Goal: Task Accomplishment & Management: Manage account settings

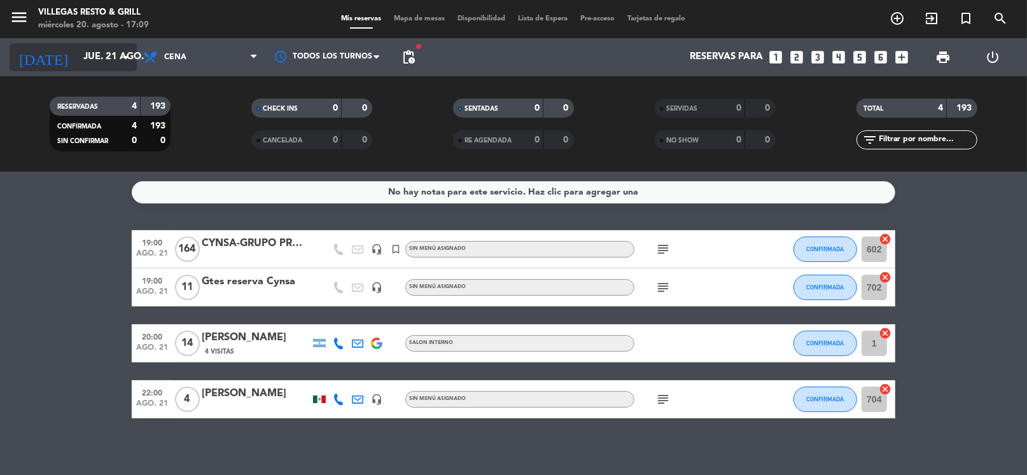
click at [104, 51] on input "jue. 21 ago." at bounding box center [139, 57] width 124 height 24
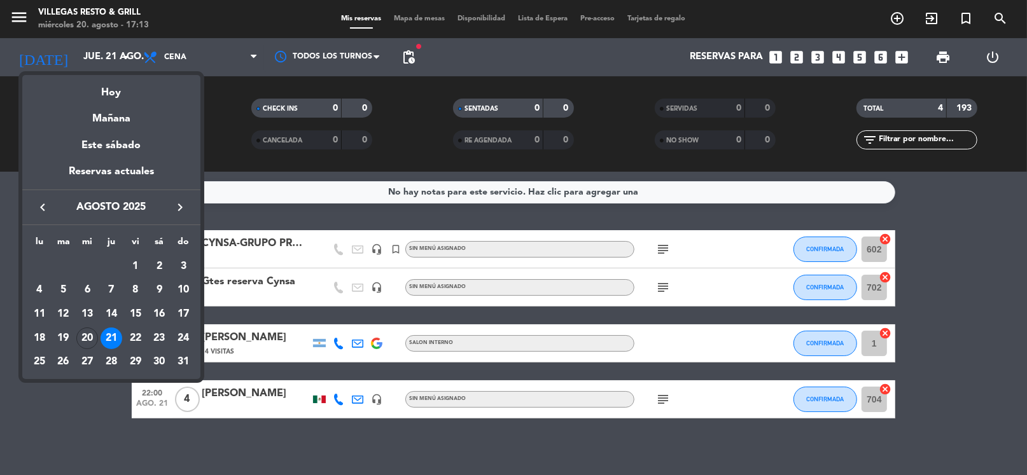
click at [102, 58] on div at bounding box center [513, 237] width 1027 height 475
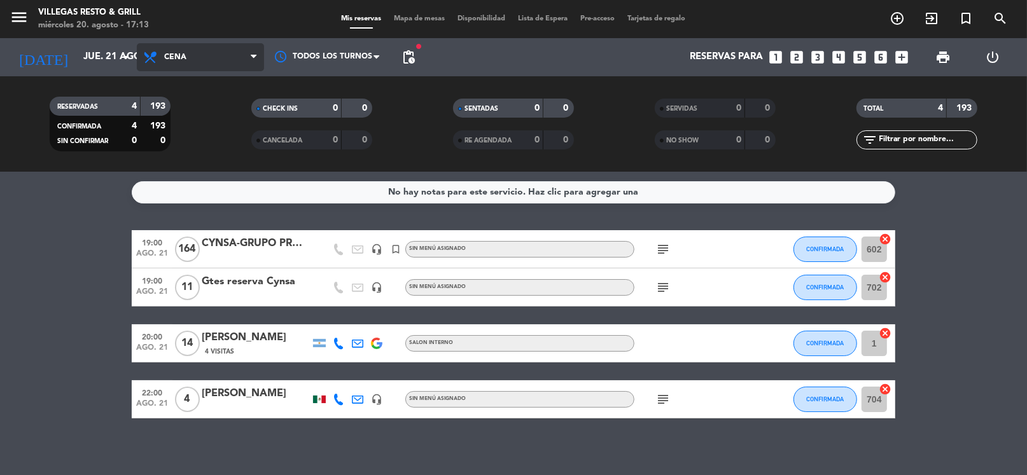
click at [183, 43] on span "Cena" at bounding box center [200, 57] width 127 height 28
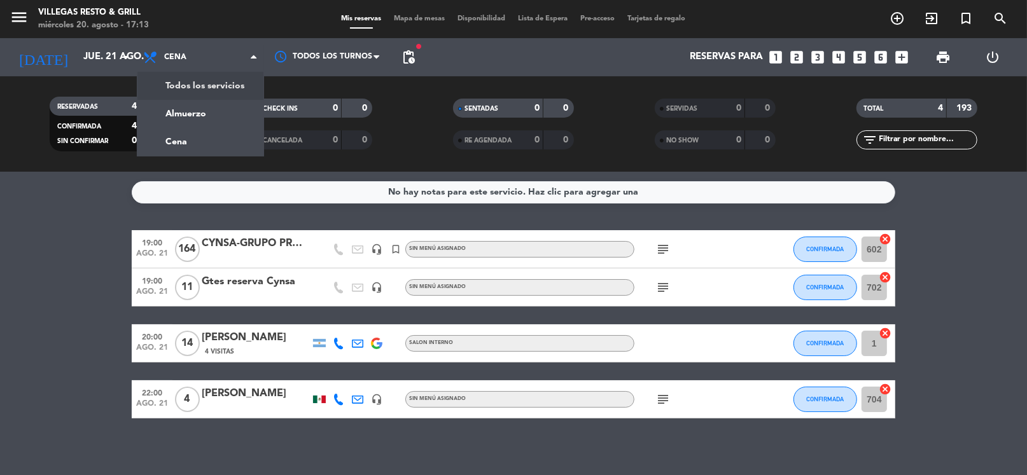
click at [201, 107] on div "menu [PERSON_NAME] Resto & Grill [DATE] 20. agosto - 17:13 Mis reservas Mapa de…" at bounding box center [513, 86] width 1027 height 172
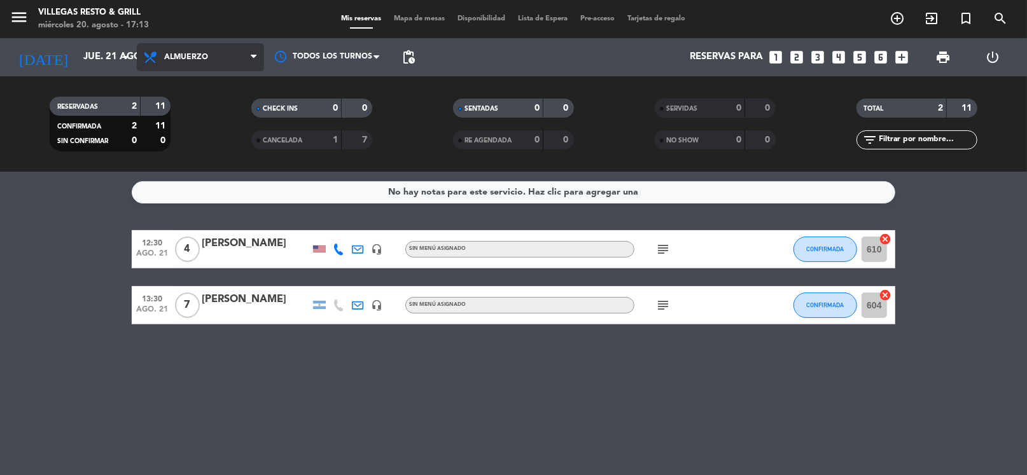
click at [157, 60] on icon at bounding box center [152, 57] width 18 height 15
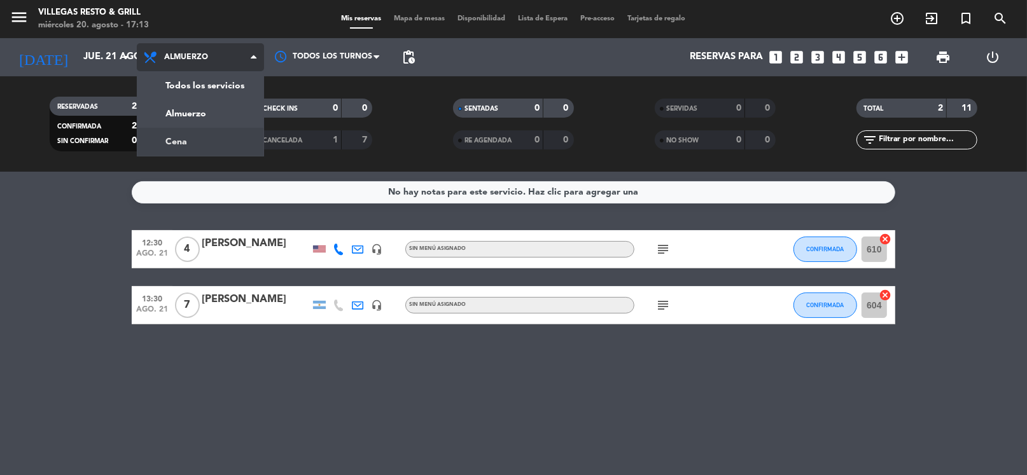
click at [181, 132] on div "menu [PERSON_NAME] Resto & Grill [DATE] 20. agosto - 17:13 Mis reservas Mapa de…" at bounding box center [513, 86] width 1027 height 172
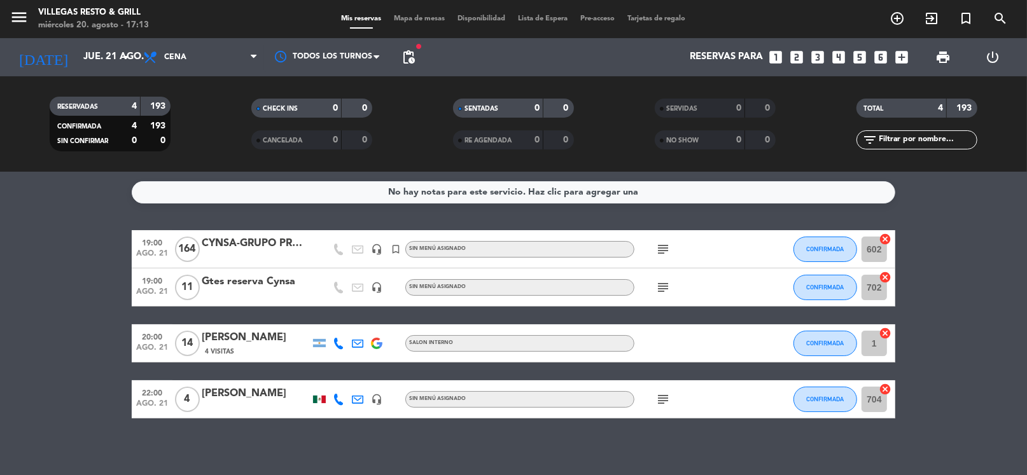
click at [270, 339] on div "[PERSON_NAME]" at bounding box center [256, 338] width 108 height 17
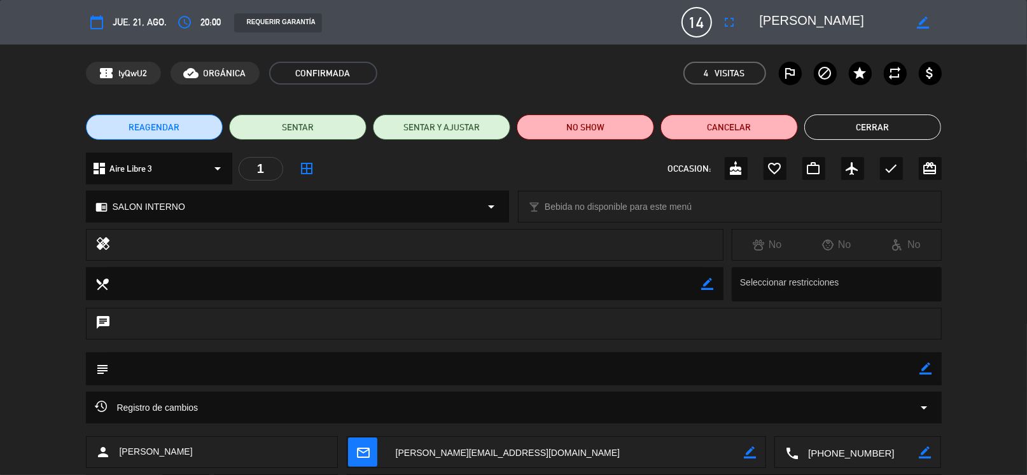
scroll to position [108, 0]
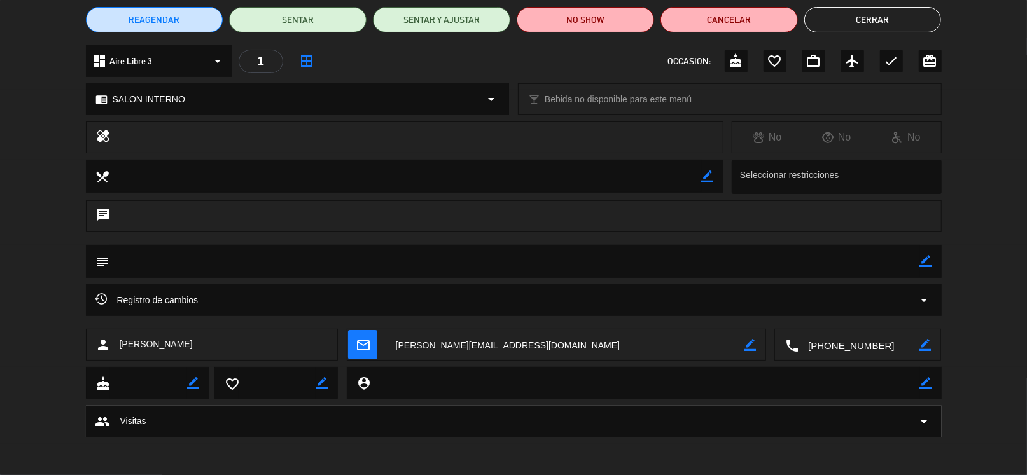
click at [816, 345] on textarea at bounding box center [858, 346] width 120 height 32
click at [849, 308] on span "Click para copiar" at bounding box center [842, 313] width 67 height 13
drag, startPoint x: 887, startPoint y: 15, endPoint x: 802, endPoint y: 261, distance: 260.6
click at [887, 15] on button "Cerrar" at bounding box center [872, 19] width 137 height 25
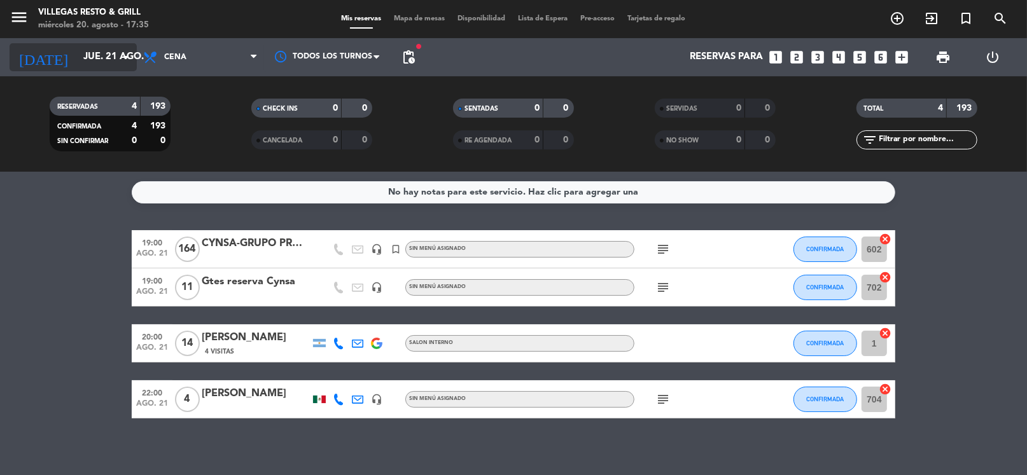
click at [116, 57] on input "jue. 21 ago." at bounding box center [139, 57] width 124 height 24
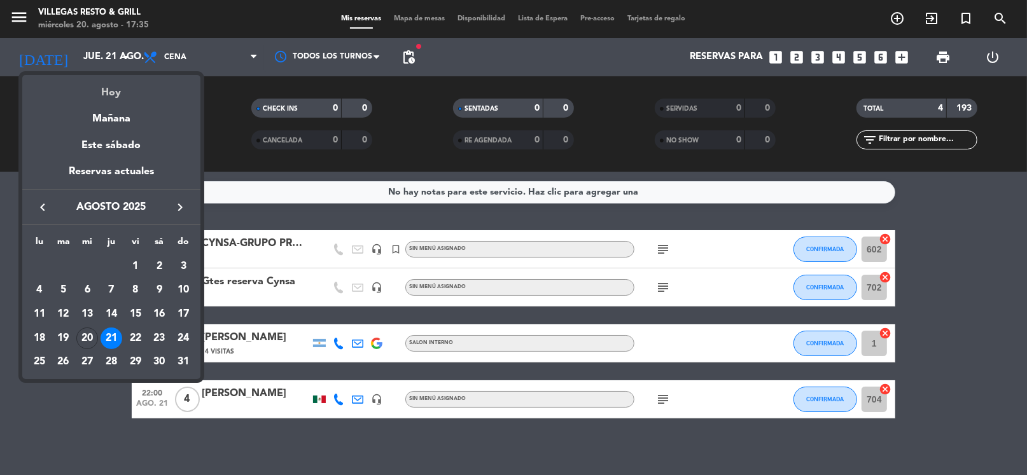
click at [118, 88] on div "Hoy" at bounding box center [111, 88] width 178 height 26
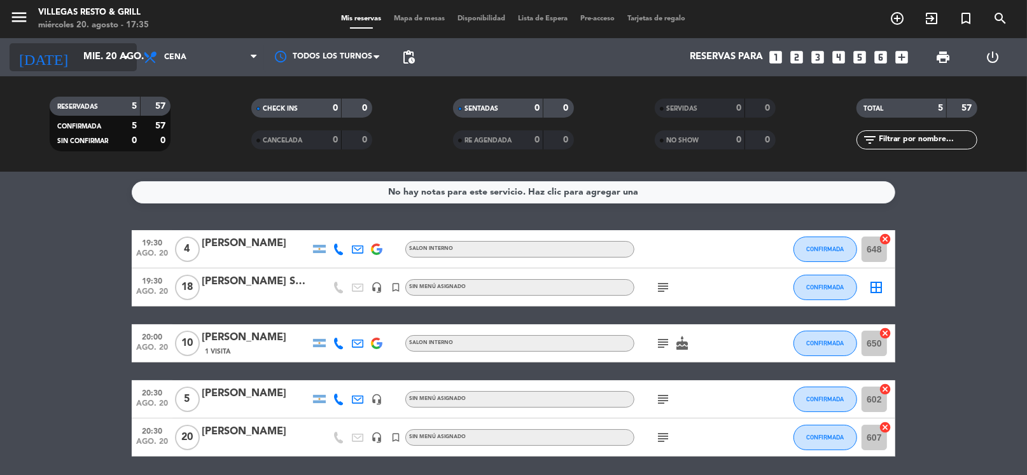
click at [77, 55] on input "mié. 20 ago." at bounding box center [139, 57] width 124 height 24
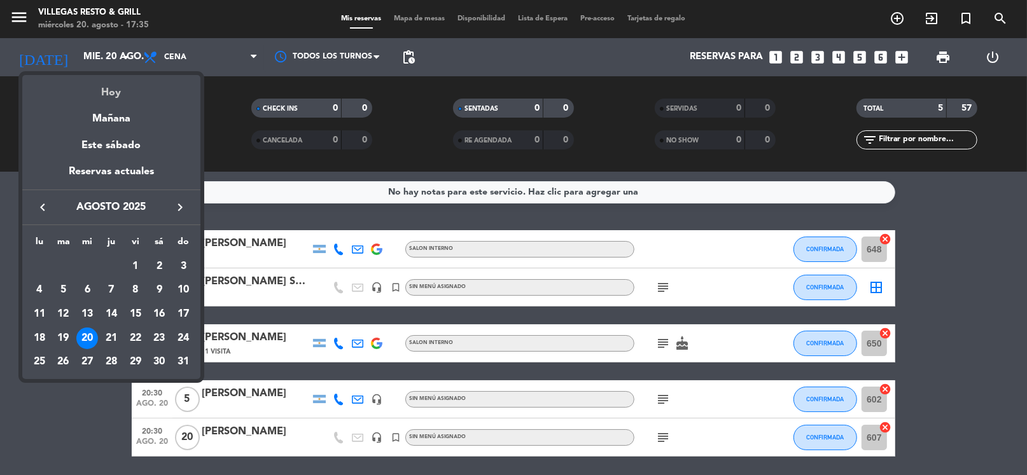
click at [113, 92] on div "Hoy" at bounding box center [111, 88] width 178 height 26
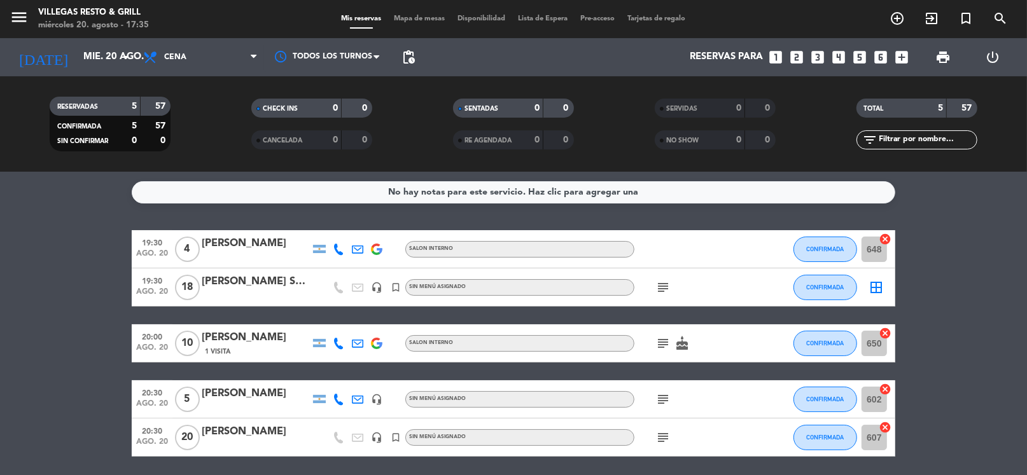
click at [659, 288] on icon "subject" at bounding box center [662, 287] width 15 height 15
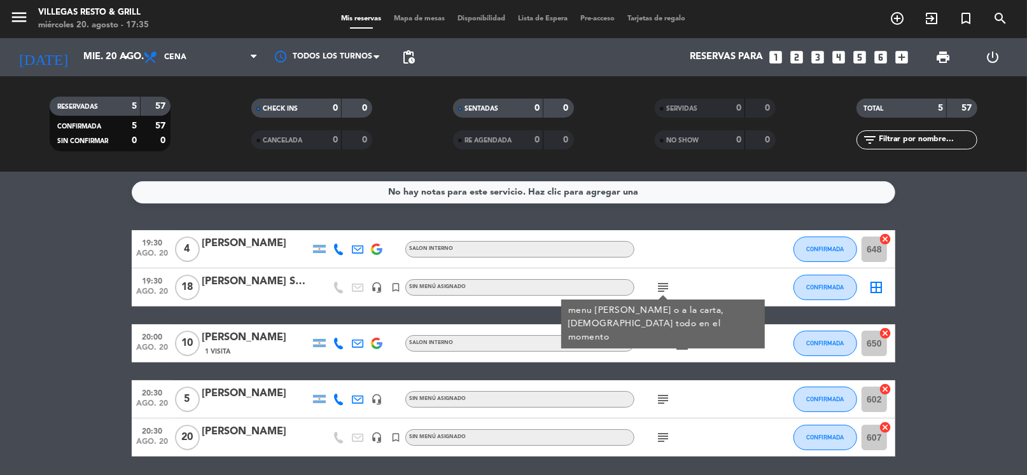
click at [665, 284] on icon "subject" at bounding box center [662, 287] width 15 height 15
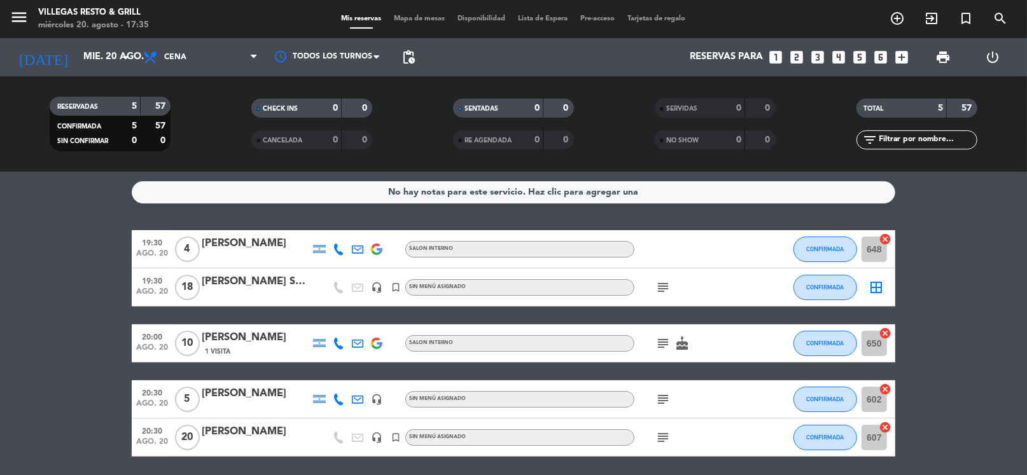
scroll to position [45, 0]
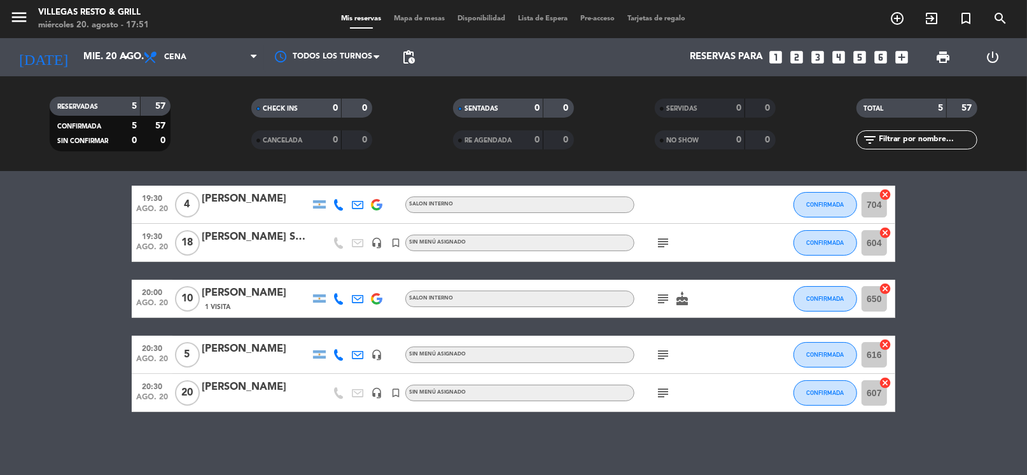
click at [659, 296] on icon "subject" at bounding box center [662, 298] width 15 height 15
click at [662, 237] on icon "subject" at bounding box center [662, 242] width 15 height 15
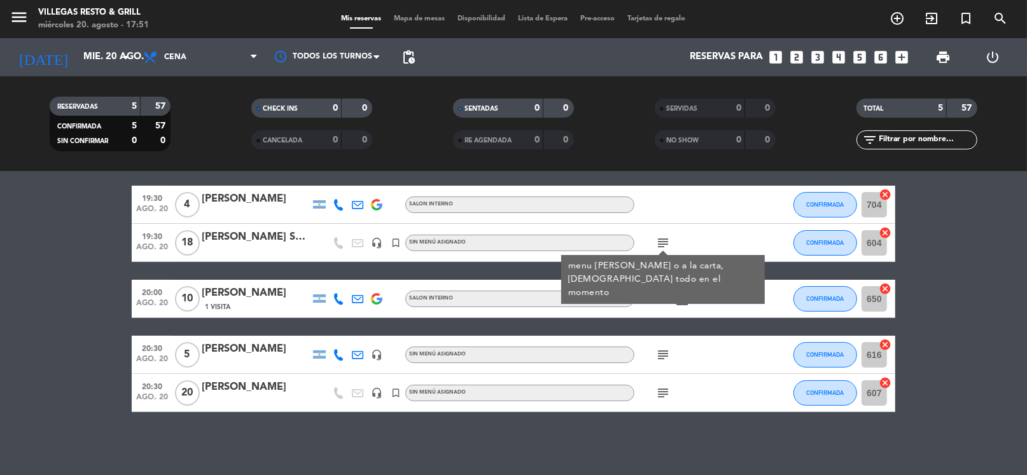
click at [663, 394] on icon "subject" at bounding box center [662, 393] width 15 height 15
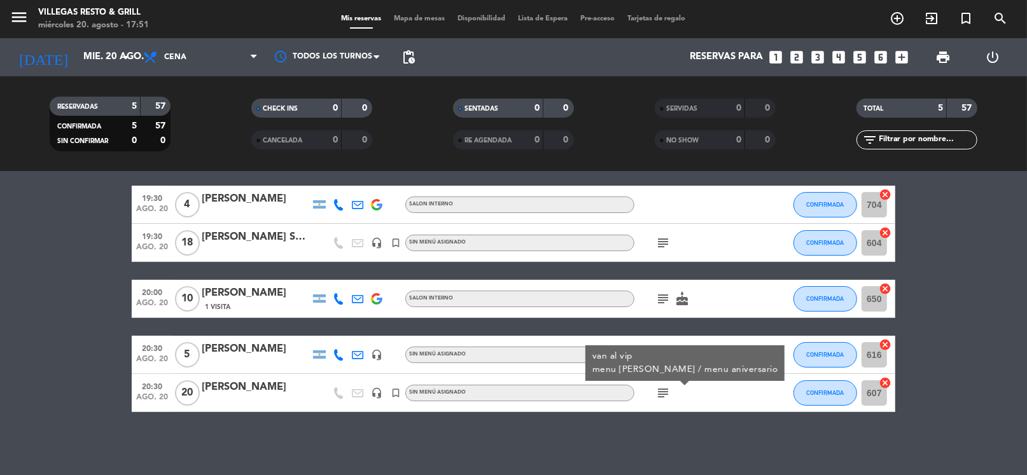
click at [663, 394] on icon "subject" at bounding box center [662, 393] width 15 height 15
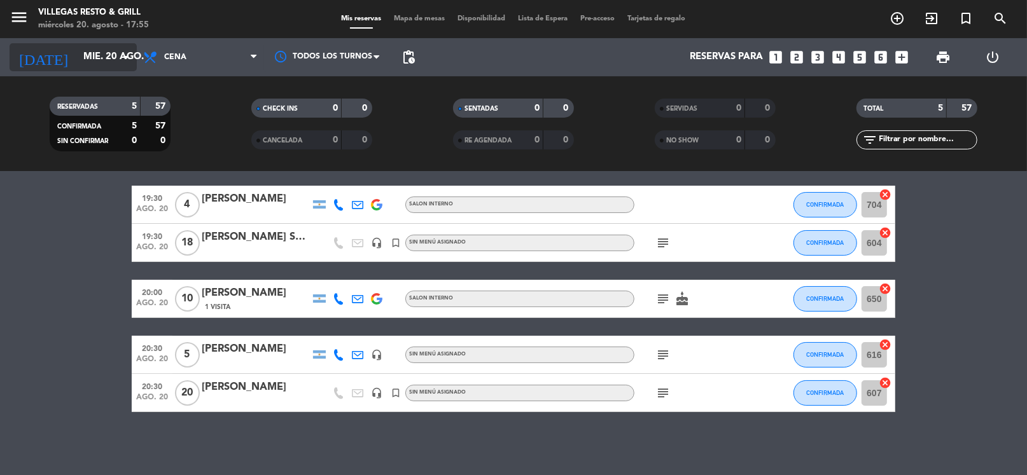
click at [87, 69] on div "[DATE] [DATE] arrow_drop_down" at bounding box center [73, 57] width 127 height 28
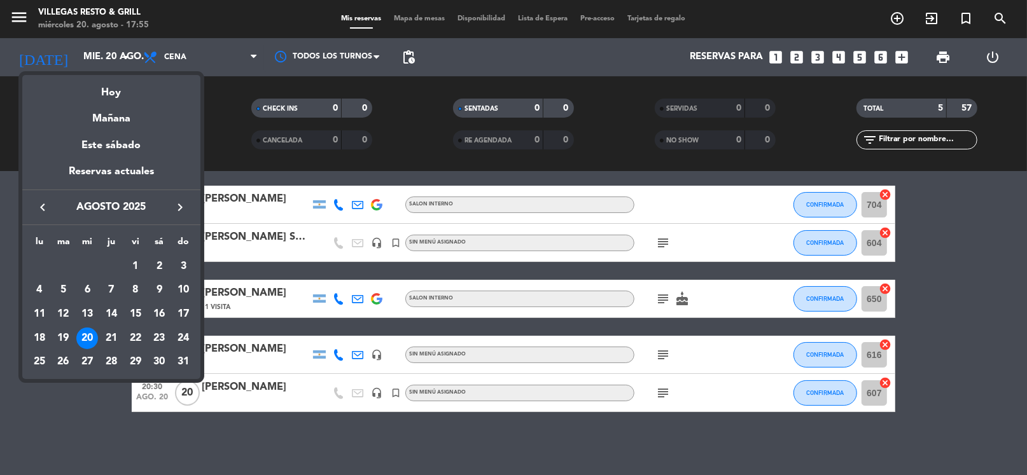
click at [113, 117] on div "Mañana" at bounding box center [111, 114] width 178 height 26
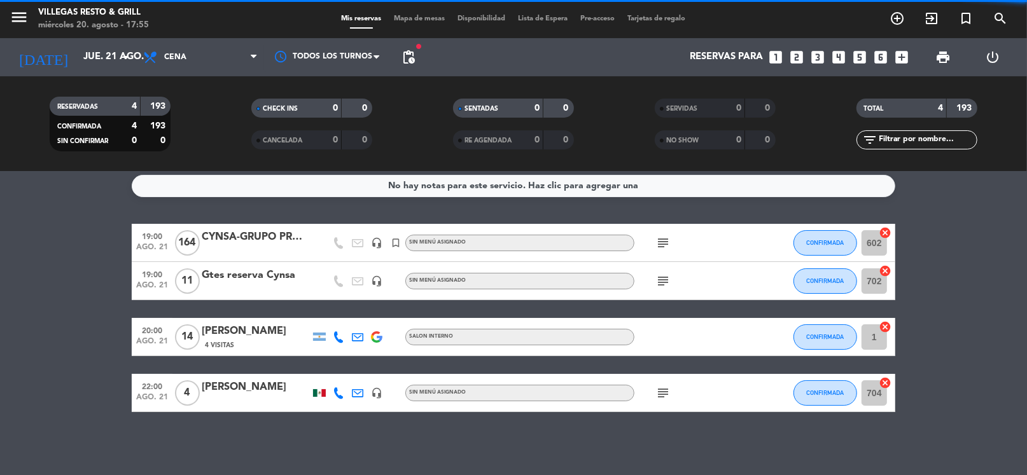
scroll to position [0, 0]
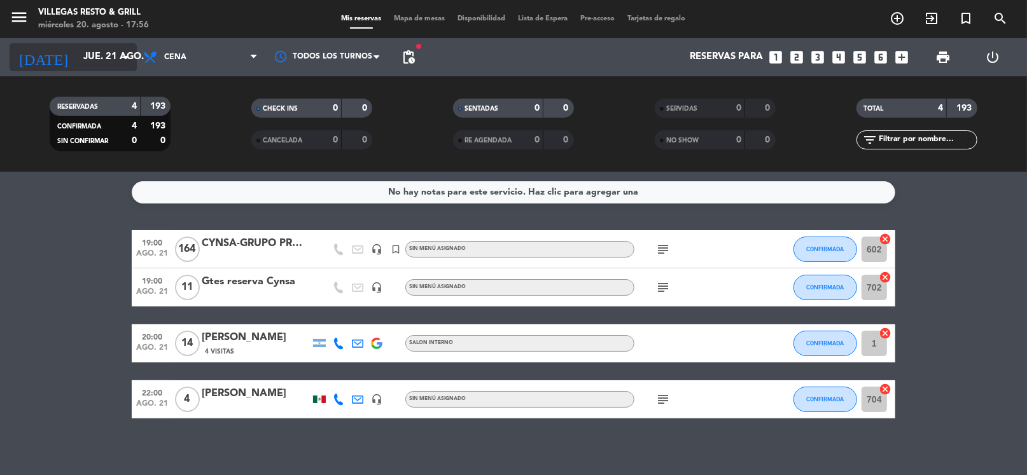
click at [80, 64] on input "jue. 21 ago." at bounding box center [139, 57] width 124 height 24
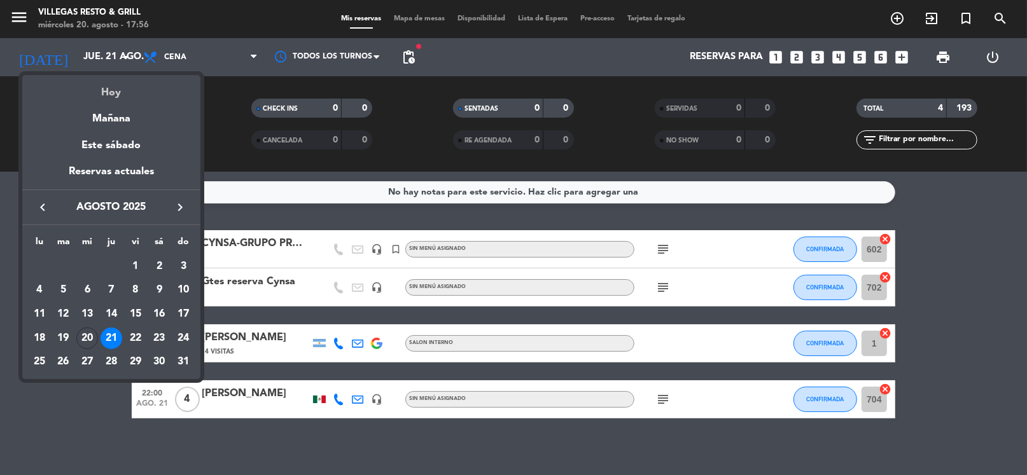
click at [99, 87] on div "Hoy" at bounding box center [111, 88] width 178 height 26
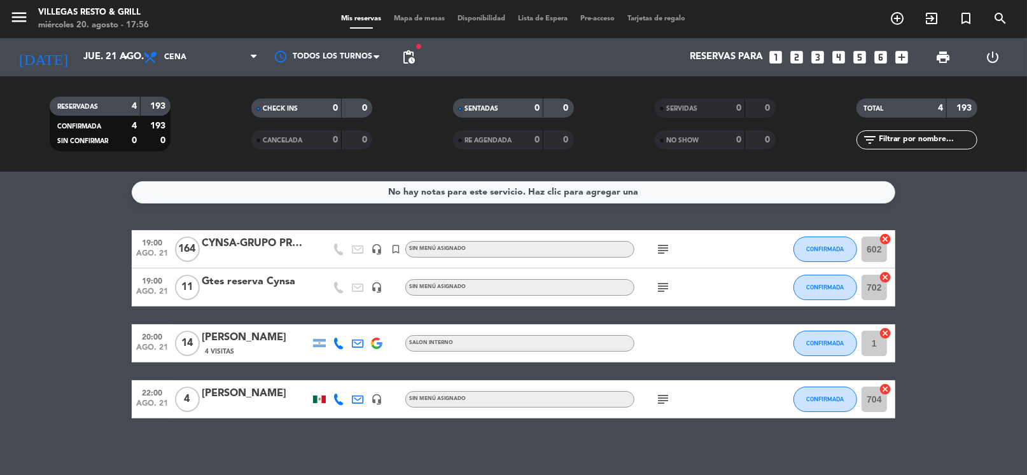
type input "mié. 20 ago."
